Goal: Find specific page/section: Find specific page/section

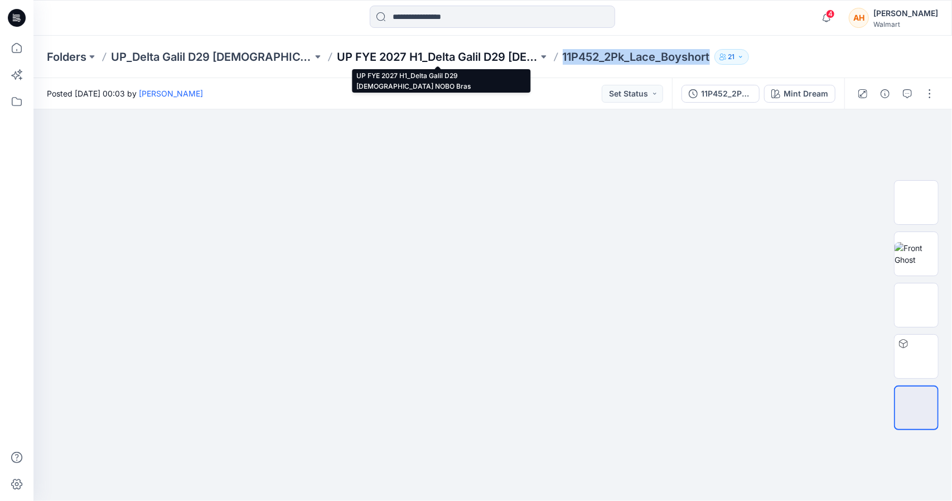
click at [418, 59] on p "UP FYE 2027 H1_Delta Galil D29 [DEMOGRAPHIC_DATA] NOBO Bras" at bounding box center [437, 57] width 201 height 16
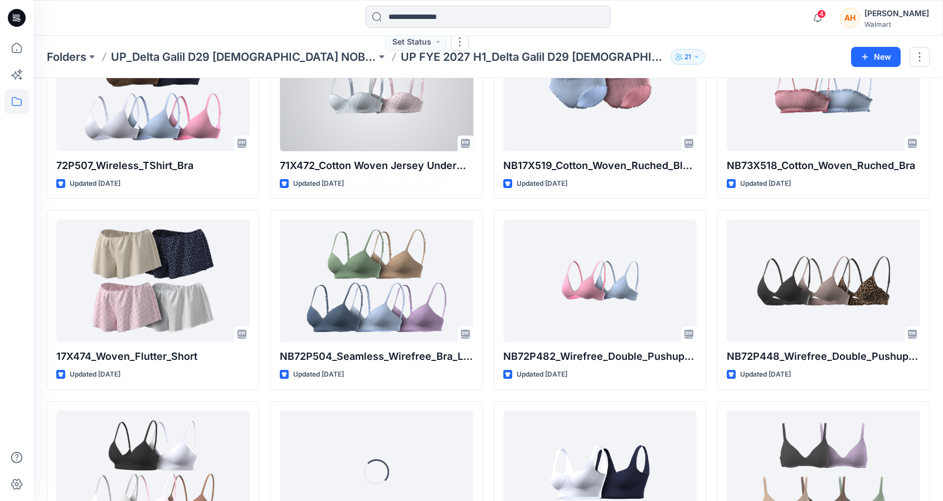
scroll to position [298, 0]
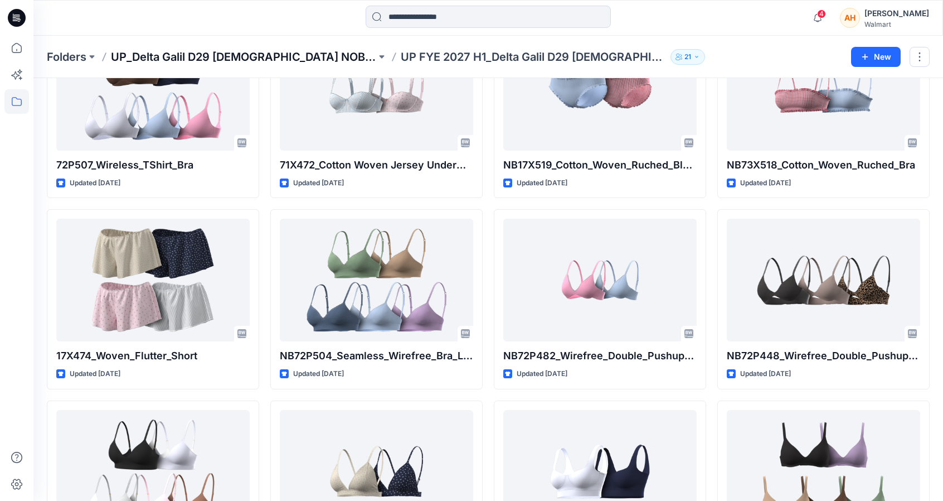
click at [293, 61] on p "UP_Delta Galil D29 [DEMOGRAPHIC_DATA] NOBO Intimates" at bounding box center [243, 57] width 265 height 16
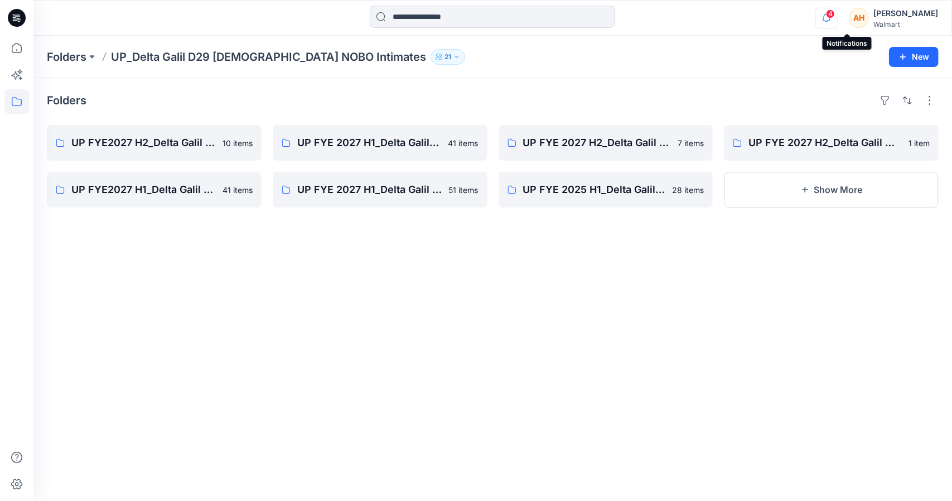
click at [837, 16] on icon "button" at bounding box center [826, 18] width 21 height 22
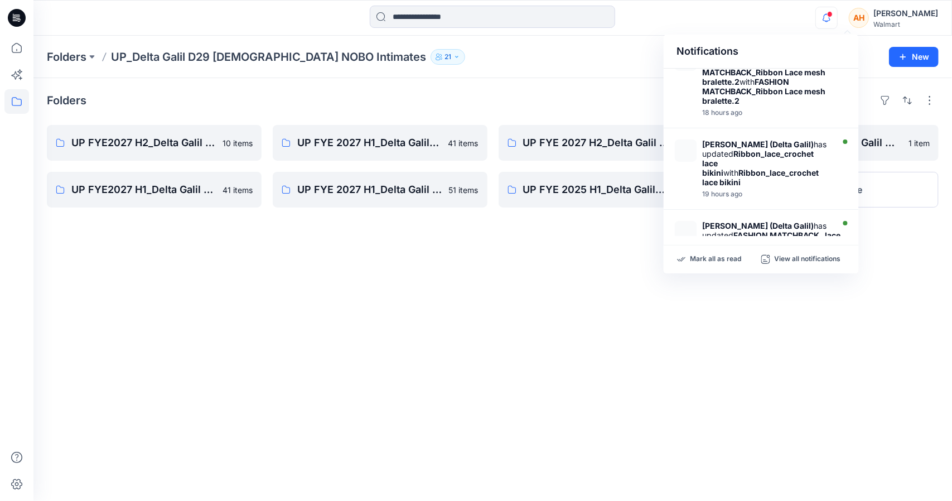
scroll to position [589, 0]
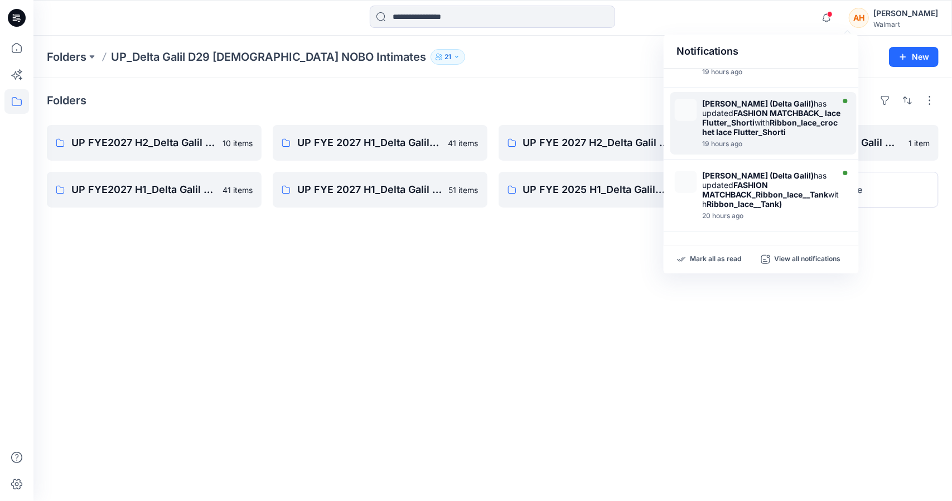
click at [786, 147] on div "19 hours ago" at bounding box center [771, 144] width 138 height 8
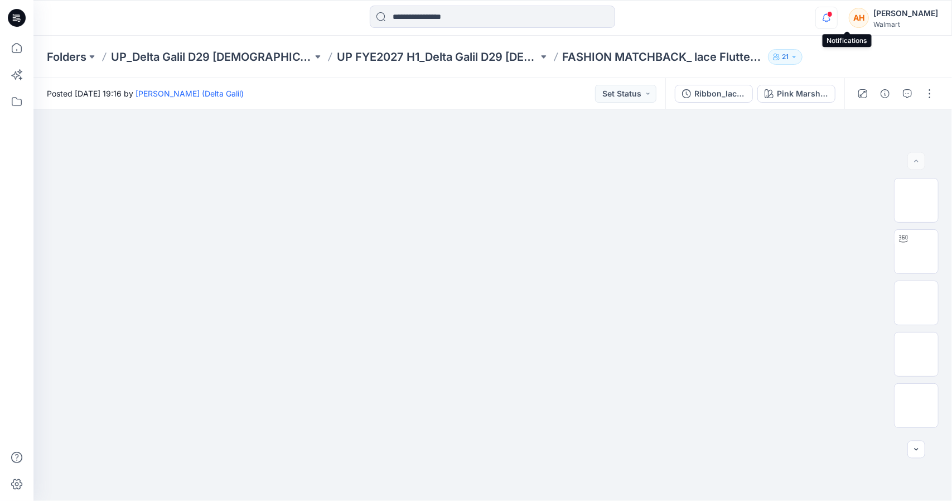
click at [837, 24] on icon "button" at bounding box center [826, 18] width 21 height 22
click at [505, 138] on img at bounding box center [492, 138] width 557 height 0
